Goal: Communication & Community: Answer question/provide support

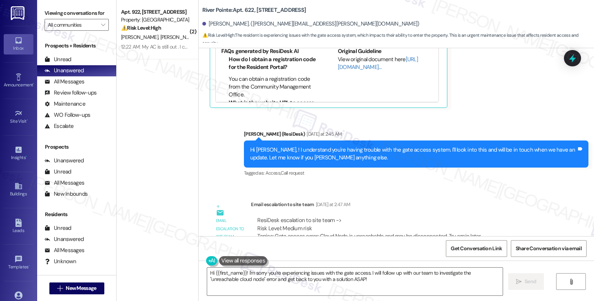
scroll to position [1651, 0]
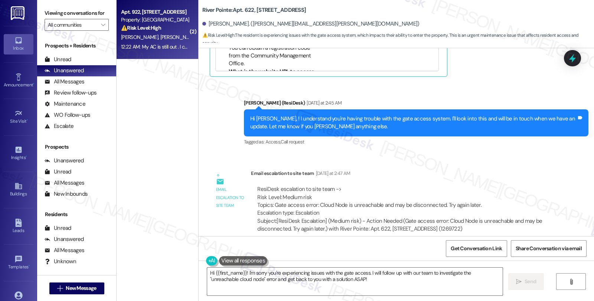
click at [164, 28] on div "⚠️ Risk Level: High The resident reports their AC is still out after reporting …" at bounding box center [155, 28] width 69 height 8
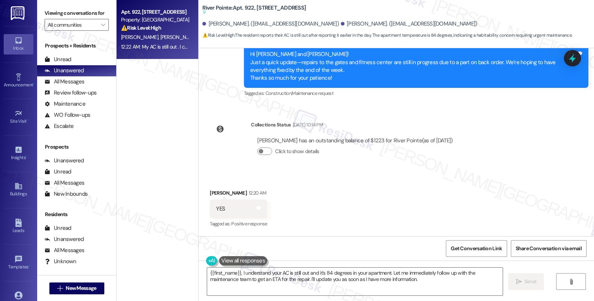
scroll to position [389, 0]
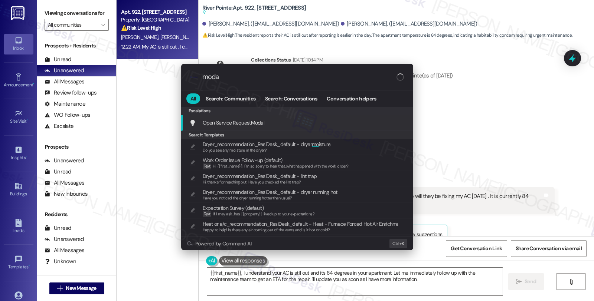
type input "modal"
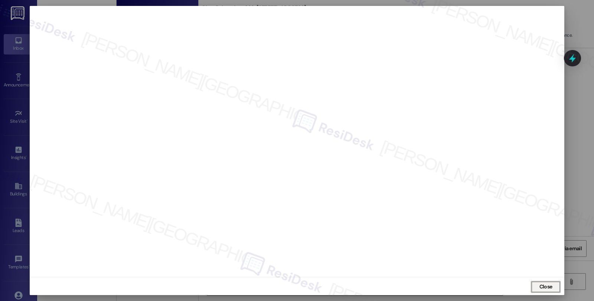
click at [542, 287] on button "Close" at bounding box center [546, 287] width 30 height 12
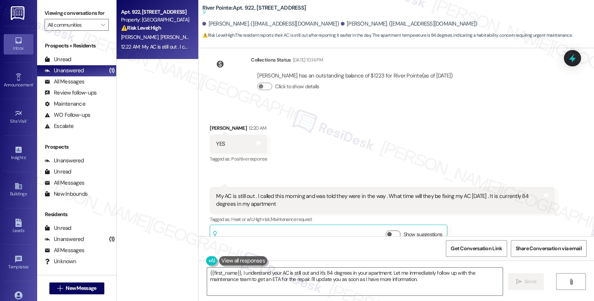
click at [208, 119] on div "Received via SMS [PERSON_NAME] 12:20 AM YES Tags and notes Tagged as: Positive …" at bounding box center [238, 145] width 68 height 52
copy div "[PERSON_NAME]"
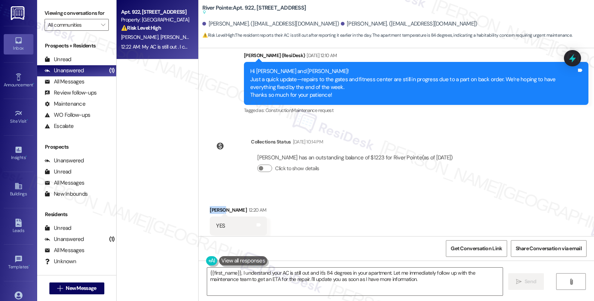
scroll to position [306, 0]
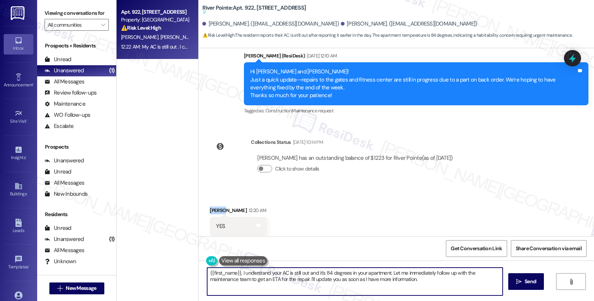
click at [207, 270] on textarea "{{first_name}}, I understand your AC is still out and it's 84 degrees in your a…" at bounding box center [355, 282] width 296 height 28
drag, startPoint x: 395, startPoint y: 273, endPoint x: 416, endPoint y: 281, distance: 22.7
click at [416, 281] on textarea "Hi {{first_name}}, I understand your AC is still out, and it's 84 degrees in yo…" at bounding box center [355, 282] width 296 height 28
click at [459, 276] on textarea "Hi {{first_name}}, I understand your AC is still out, and it's 84 degrees in yo…" at bounding box center [355, 282] width 296 height 28
type textarea "Hi {{first_name}}, I understand your AC is still out, and it's 84 degrees in yo…"
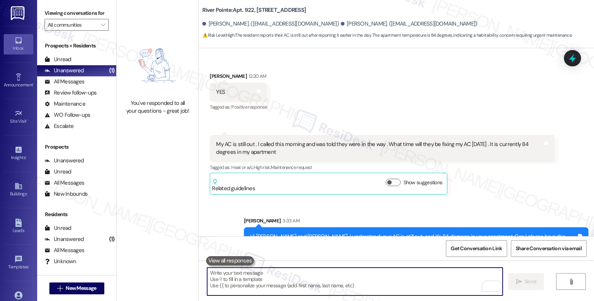
scroll to position [492, 0]
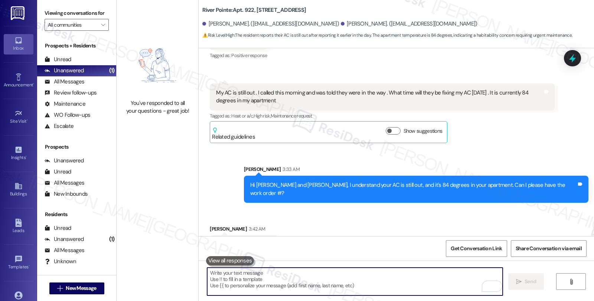
click at [272, 283] on textarea "To enrich screen reader interactions, please activate Accessibility in Grammarl…" at bounding box center [355, 282] width 296 height 28
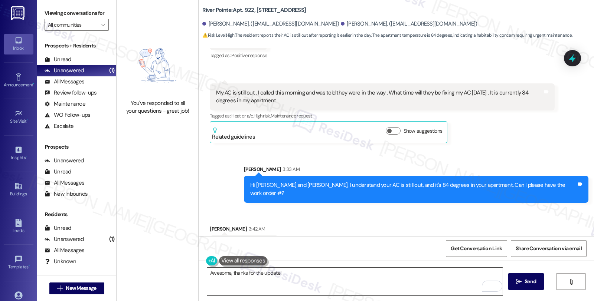
click at [314, 279] on textarea "Awesome, thanks for the update!" at bounding box center [355, 282] width 296 height 28
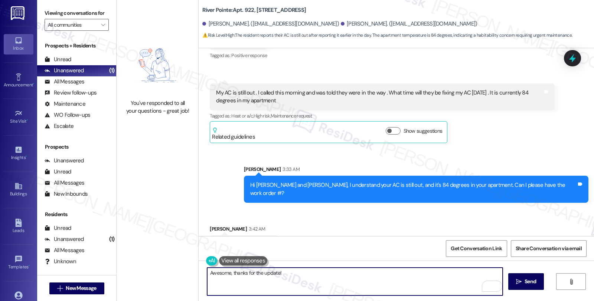
paste textarea "Should you have other concerns, please feel free to reach out. Have a great day!"
type textarea "Awesome, thanks for the update! Should you have other concerns, please feel fre…"
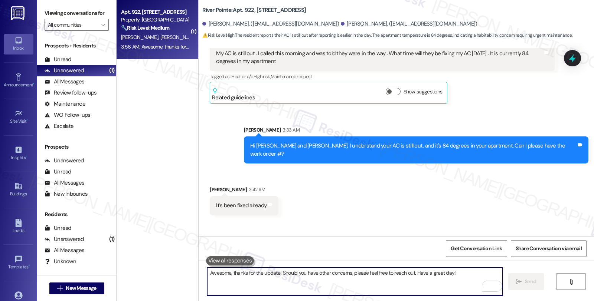
scroll to position [544, 0]
